Goal: Task Accomplishment & Management: Manage account settings

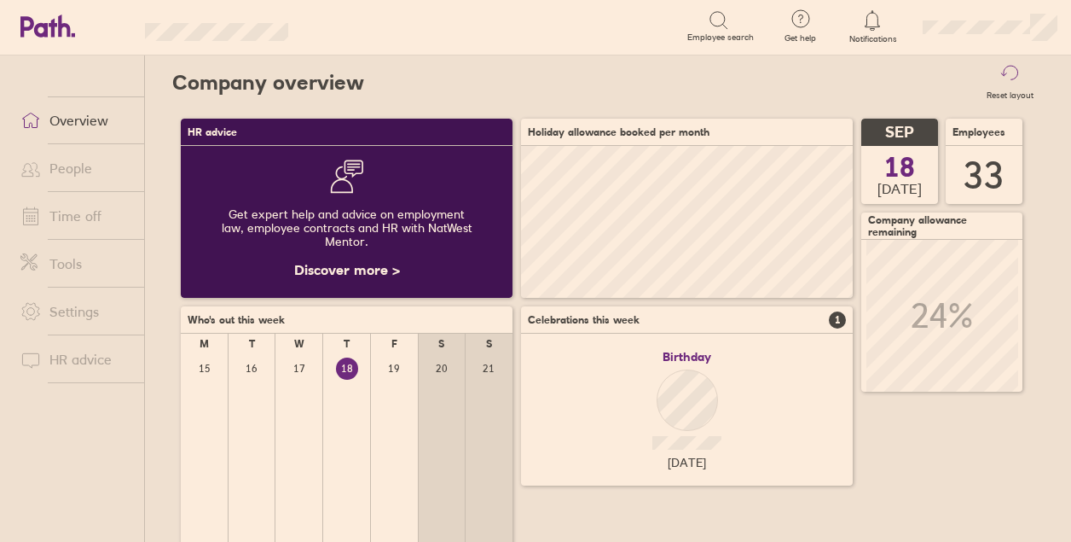
scroll to position [152, 331]
click at [87, 212] on link "Time off" at bounding box center [75, 216] width 137 height 34
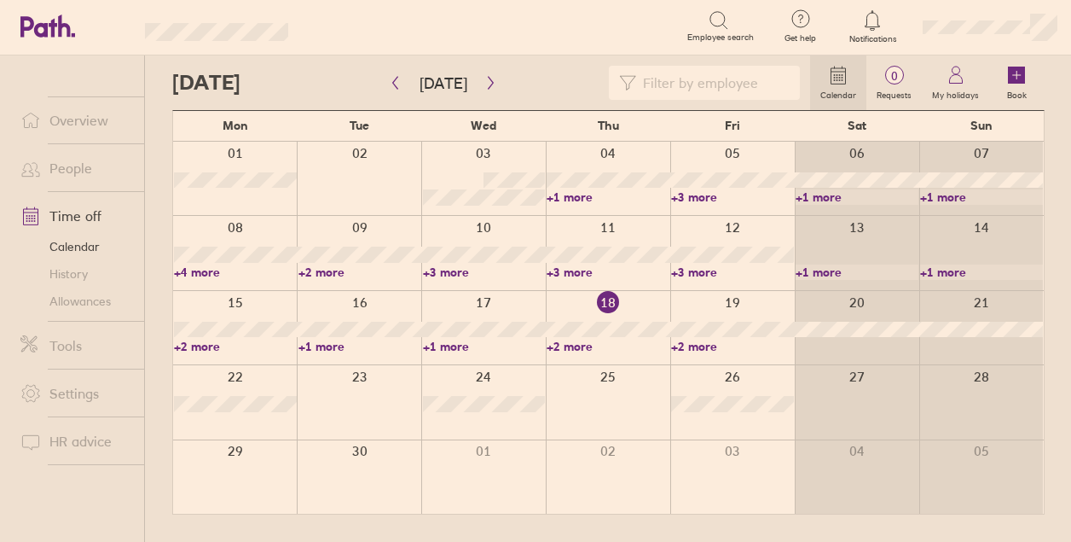
click at [676, 97] on input at bounding box center [713, 83] width 154 height 32
type input "[PERSON_NAME]"
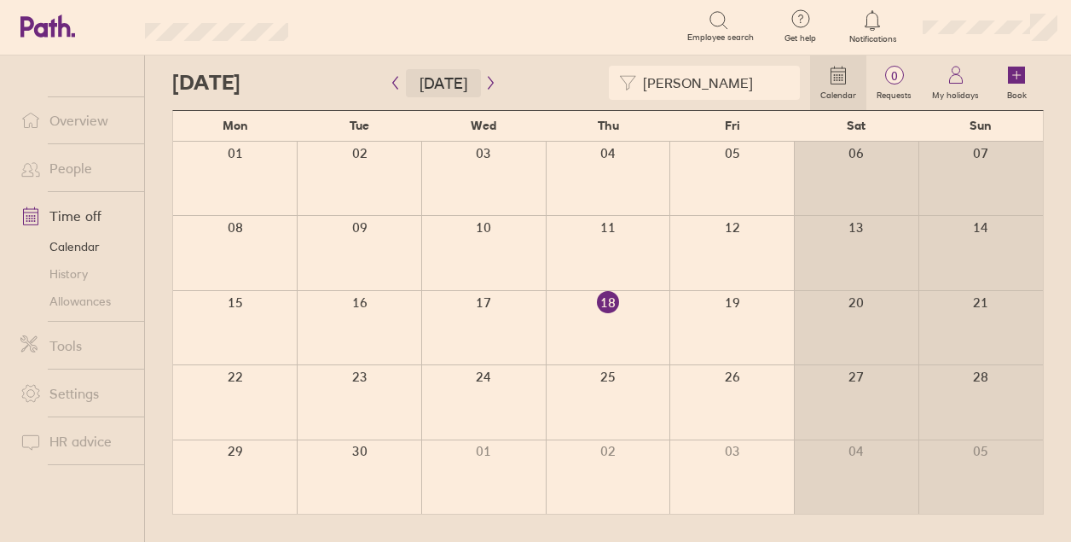
click at [467, 81] on button "[DATE]" at bounding box center [443, 83] width 75 height 28
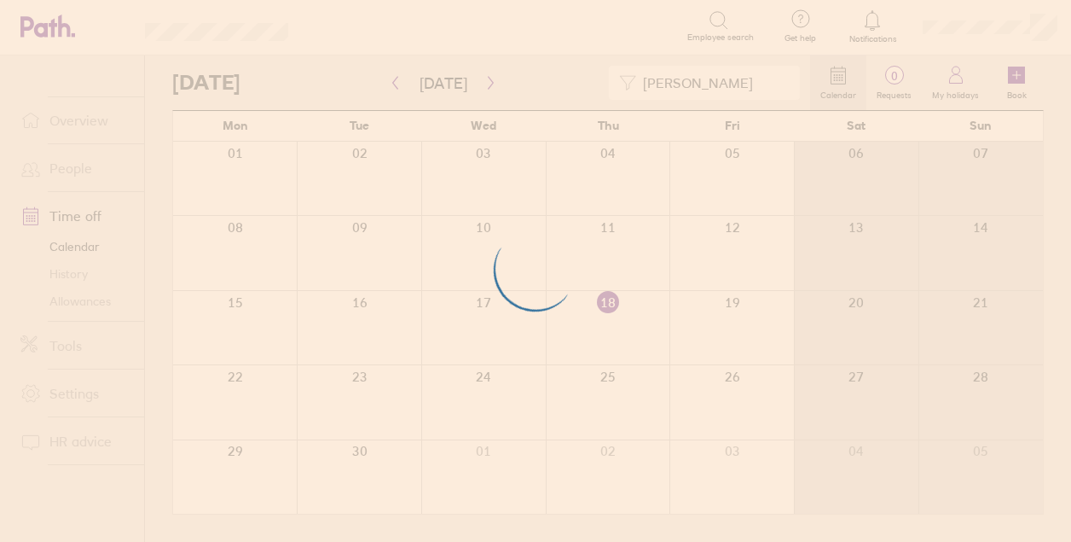
click at [484, 84] on div at bounding box center [535, 271] width 1071 height 542
click at [478, 78] on div at bounding box center [535, 271] width 1071 height 542
click at [687, 69] on div at bounding box center [535, 271] width 1071 height 542
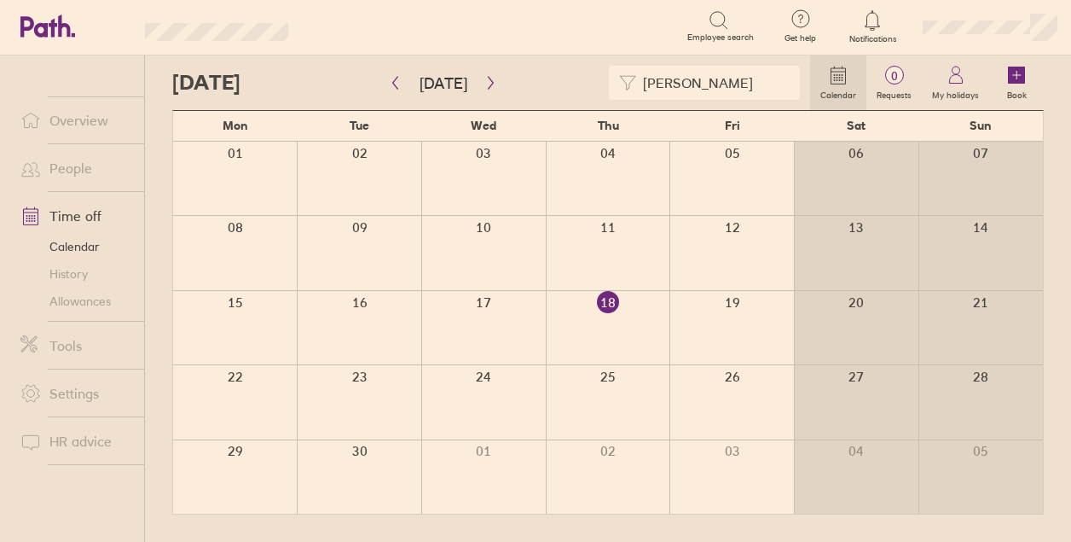
click at [730, 96] on input "[PERSON_NAME]" at bounding box center [713, 83] width 154 height 32
click at [480, 84] on button "button" at bounding box center [490, 83] width 21 height 28
click at [899, 87] on label "Requests" at bounding box center [894, 92] width 55 height 15
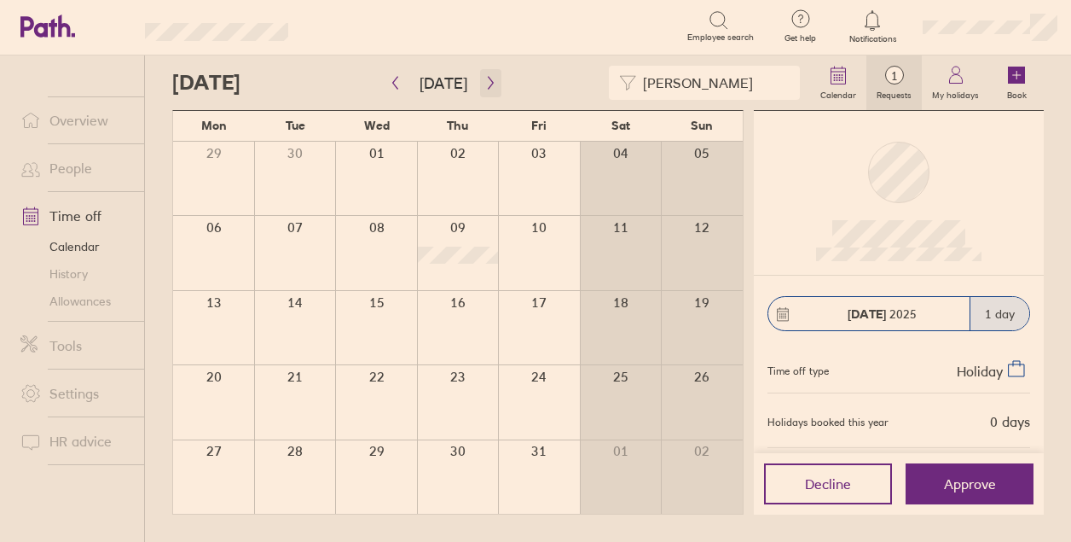
click at [484, 76] on icon "button" at bounding box center [490, 83] width 13 height 14
click at [488, 88] on icon "button" at bounding box center [490, 83] width 13 height 14
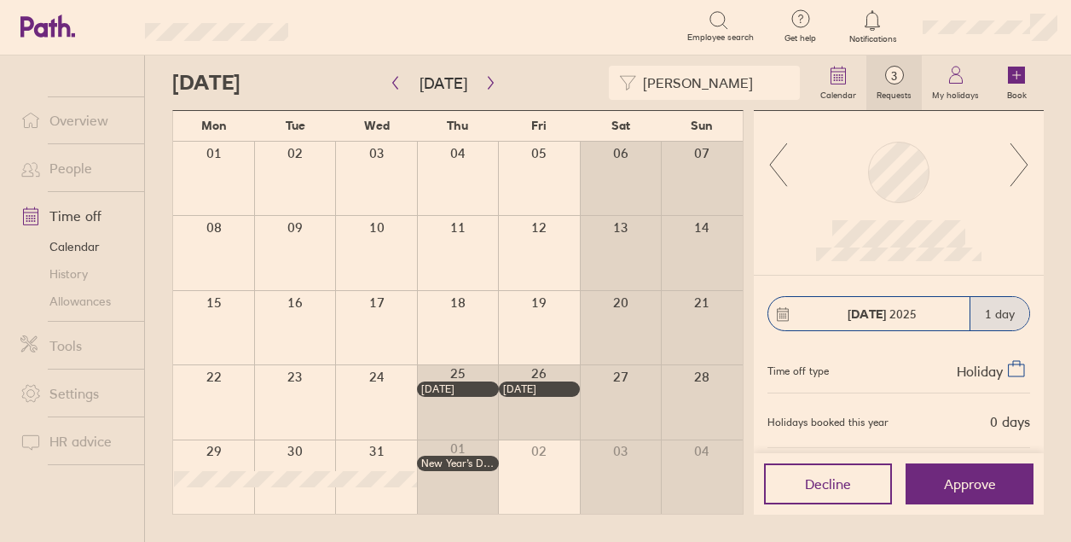
click at [783, 169] on icon at bounding box center [778, 165] width 21 height 46
click at [1035, 165] on div at bounding box center [899, 193] width 290 height 165
click at [780, 166] on icon at bounding box center [778, 165] width 21 height 46
click at [774, 171] on icon at bounding box center [778, 164] width 17 height 43
click at [926, 184] on div at bounding box center [898, 172] width 61 height 61
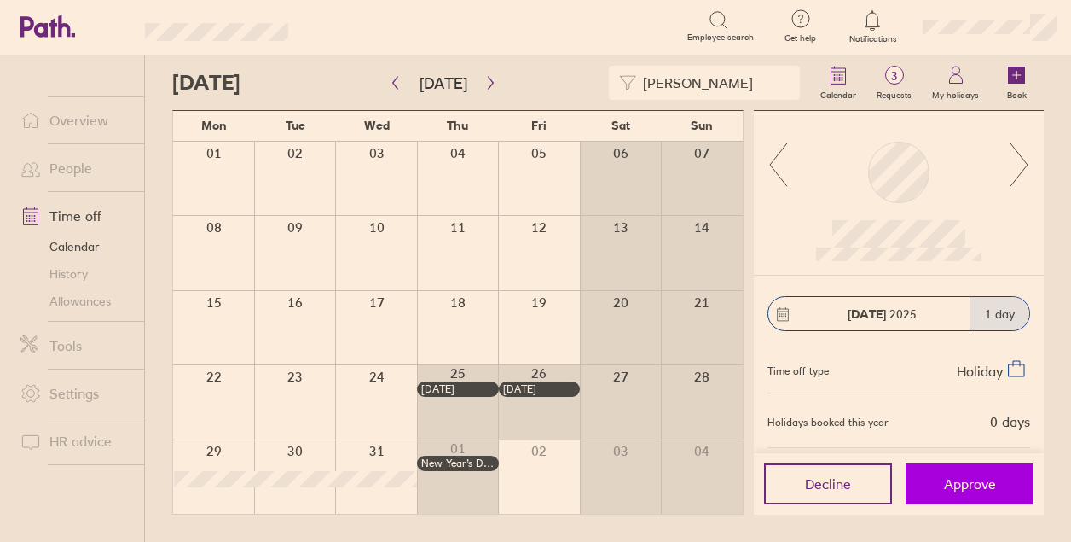
click at [972, 480] on span "Approve" at bounding box center [970, 483] width 52 height 15
click at [955, 492] on button "Approve" at bounding box center [970, 483] width 128 height 41
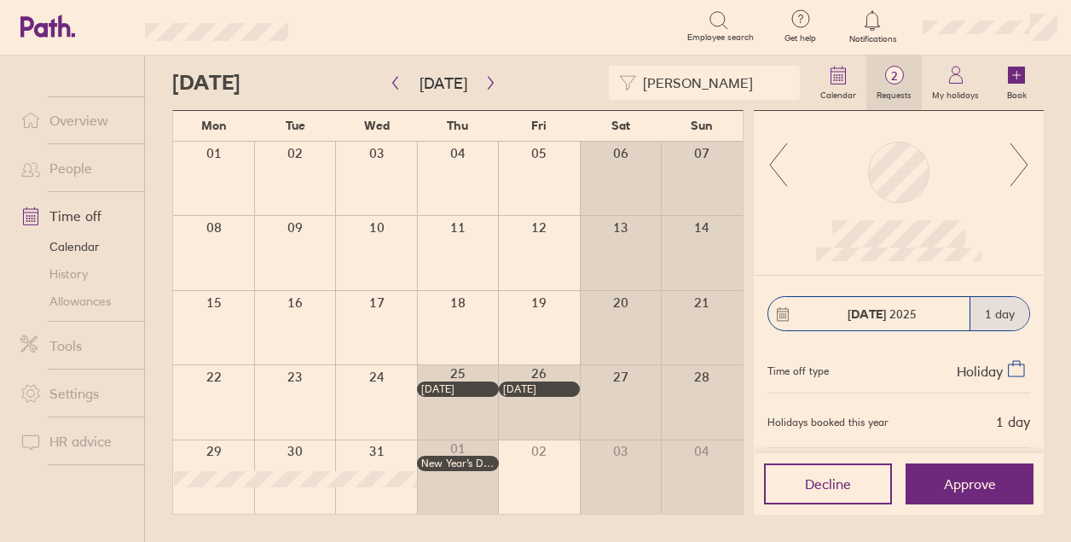
click at [913, 83] on span "2" at bounding box center [894, 76] width 55 height 14
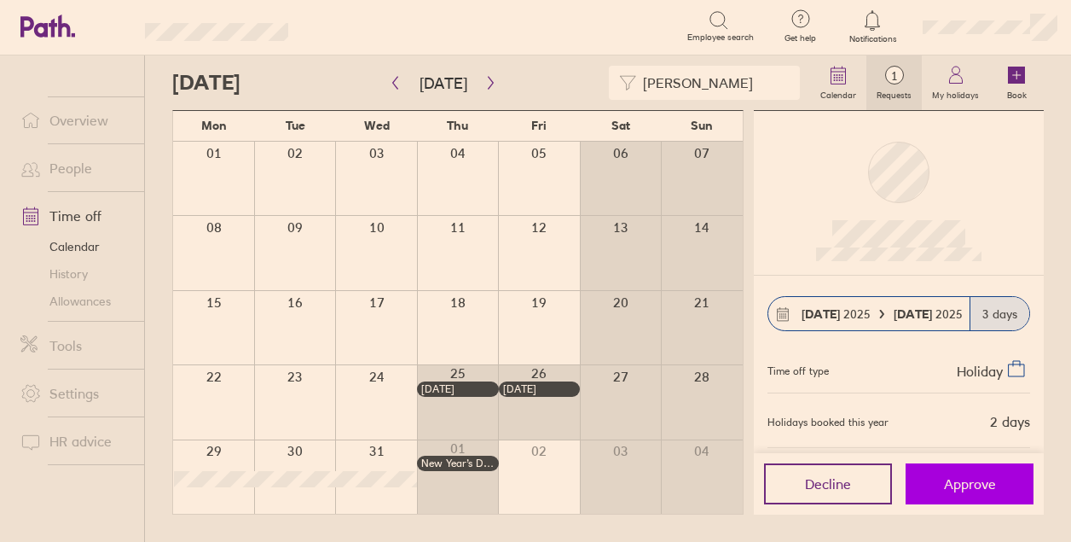
click at [980, 502] on button "Approve" at bounding box center [970, 483] width 128 height 41
click at [1006, 490] on button "Approve" at bounding box center [970, 483] width 128 height 41
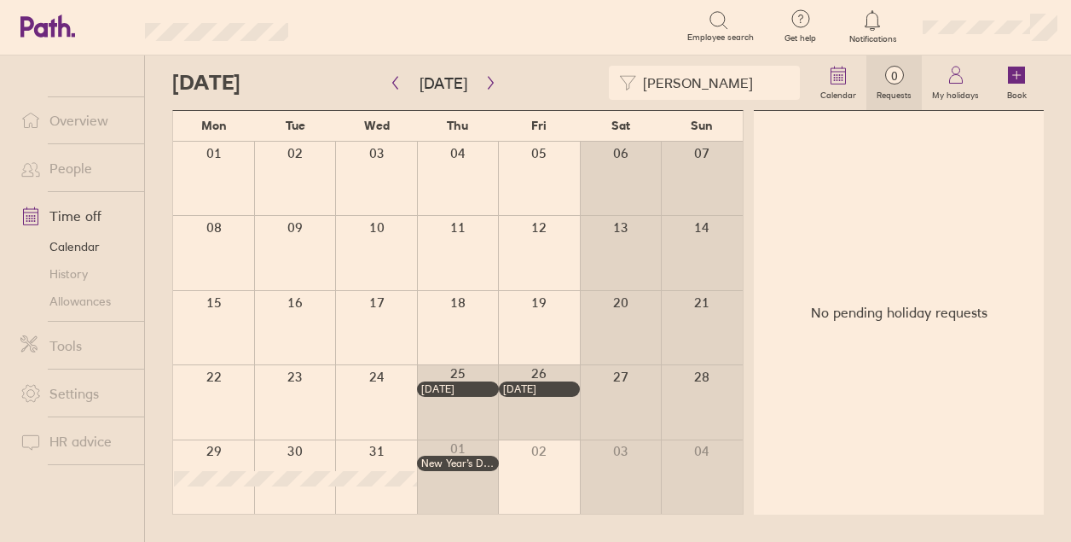
drag, startPoint x: 722, startPoint y: 93, endPoint x: 570, endPoint y: 98, distance: 152.8
click at [590, 84] on div "[PERSON_NAME]" at bounding box center [491, 83] width 638 height 34
click at [94, 130] on link "Overview" at bounding box center [75, 120] width 137 height 34
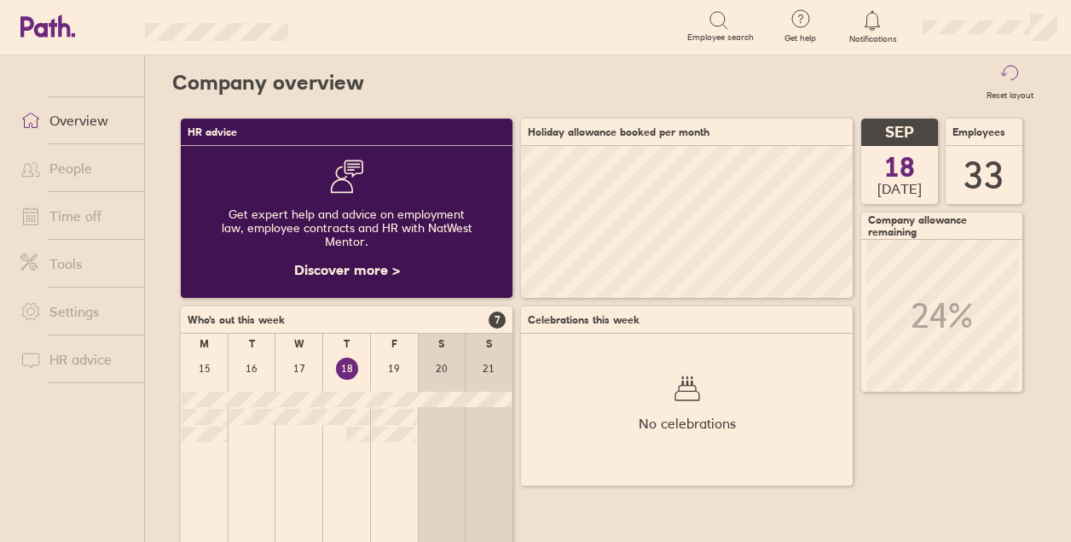
scroll to position [852764, 852764]
click at [677, 86] on div "Reset layout" at bounding box center [704, 82] width 680 height 55
